Goal: Transaction & Acquisition: Purchase product/service

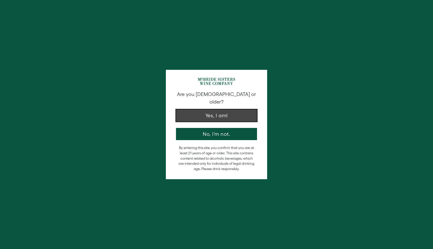
click at [231, 113] on button "Yes, I am!" at bounding box center [216, 115] width 81 height 12
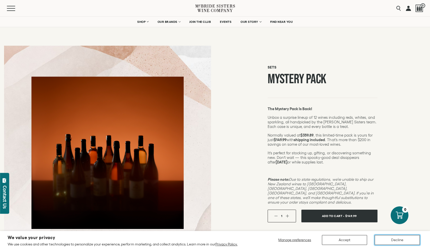
click at [387, 239] on button "Decline" at bounding box center [396, 240] width 45 height 10
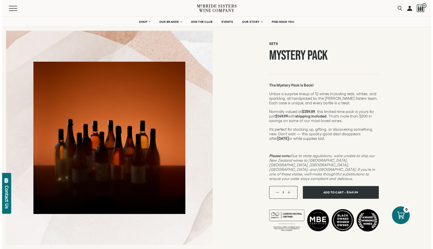
scroll to position [33, 0]
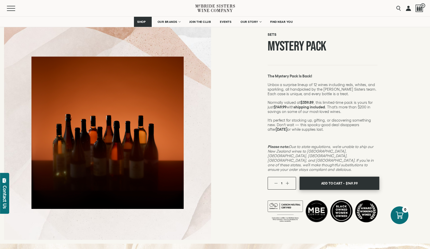
click at [343, 179] on span "Add To Cart -" at bounding box center [332, 183] width 23 height 8
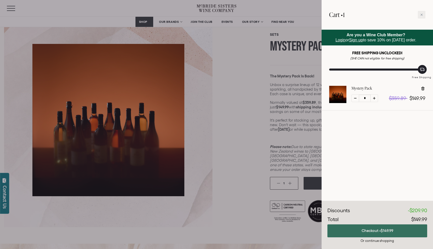
click at [378, 230] on button "Checkout • $149.99" at bounding box center [378, 230] width 100 height 13
